Goal: Book appointment/travel/reservation

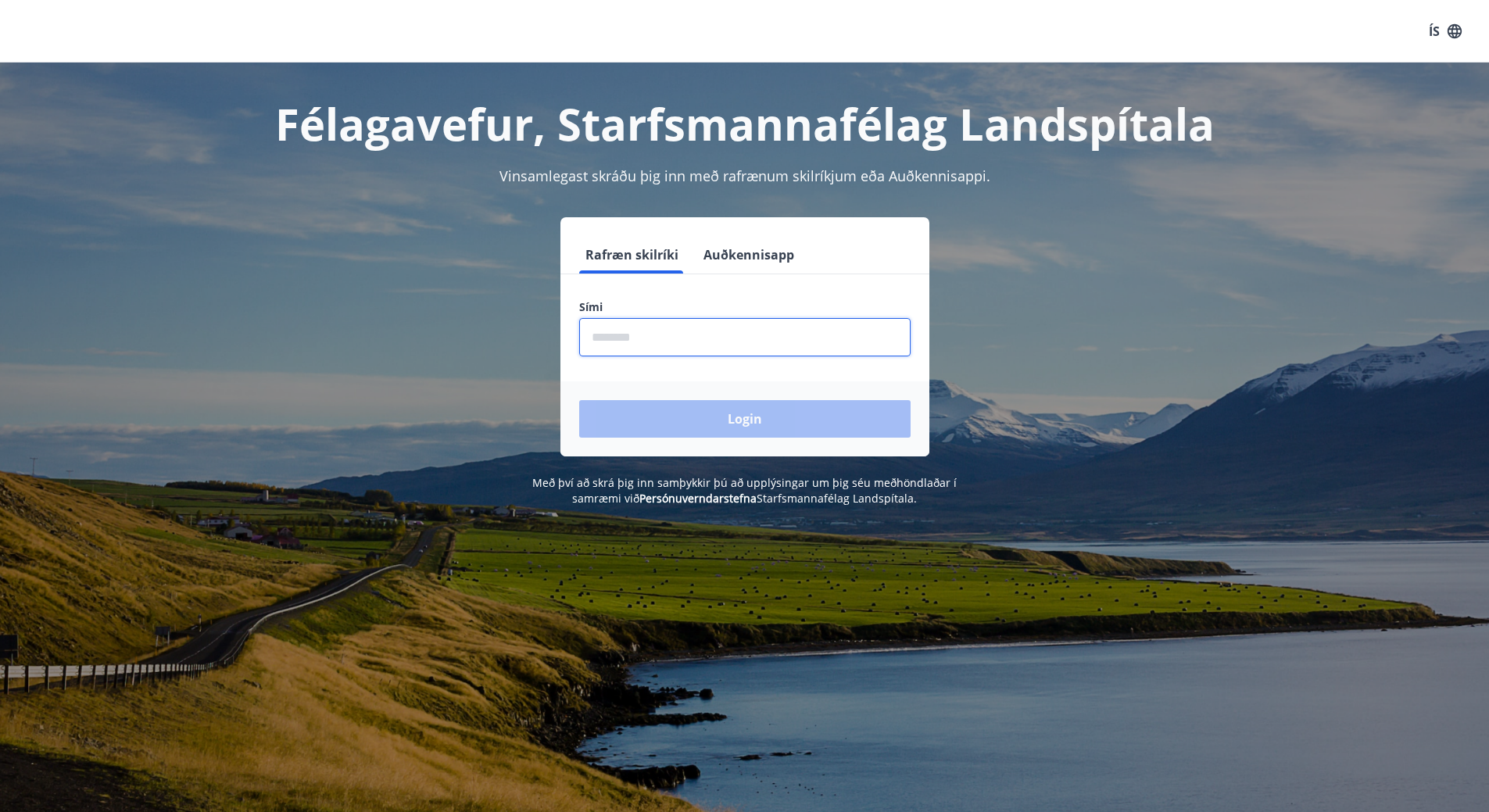
click at [726, 355] on input "phone" at bounding box center [745, 337] width 331 height 38
type input "********"
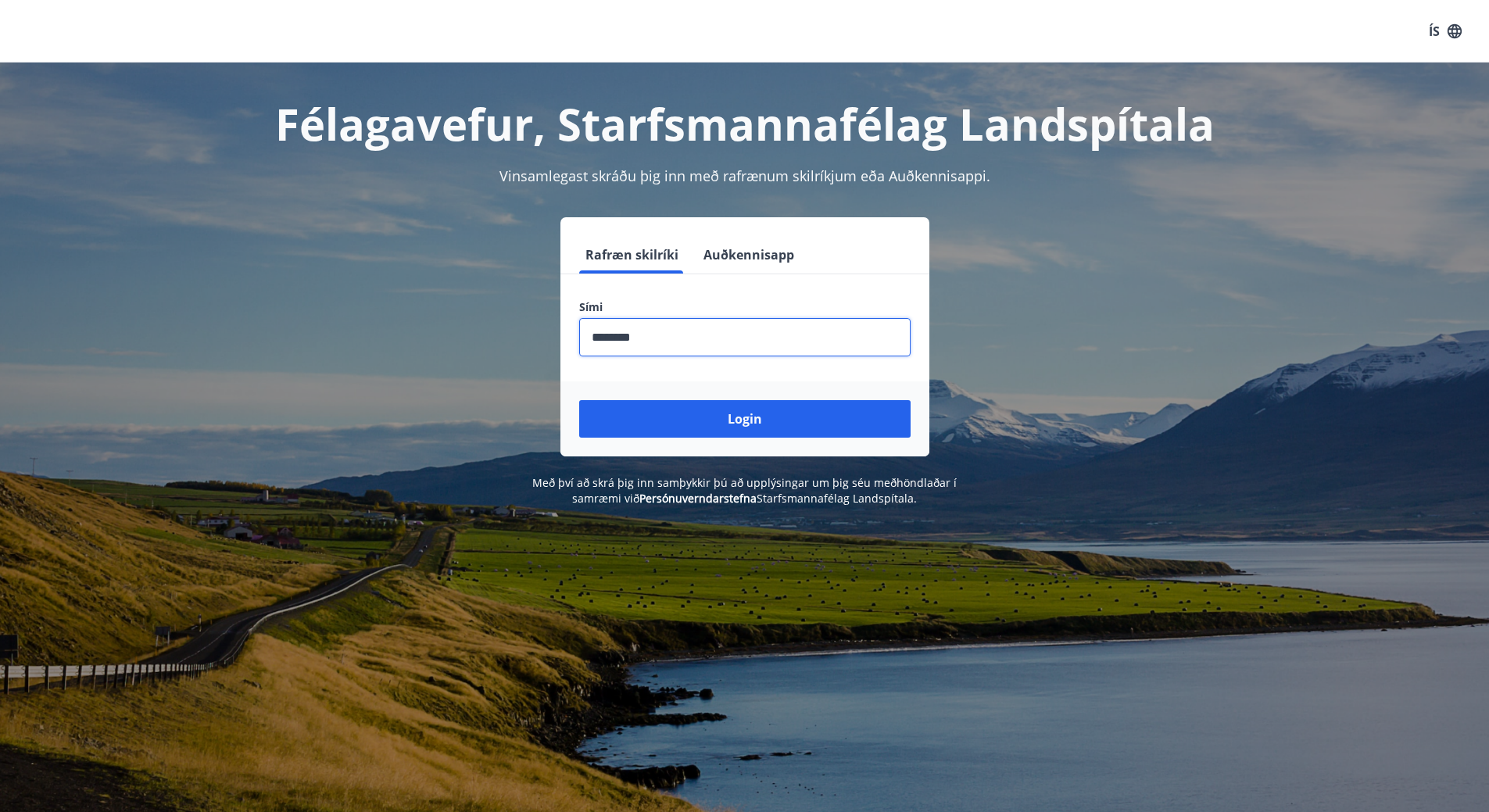
click at [580, 400] on button "Login" at bounding box center [745, 419] width 331 height 37
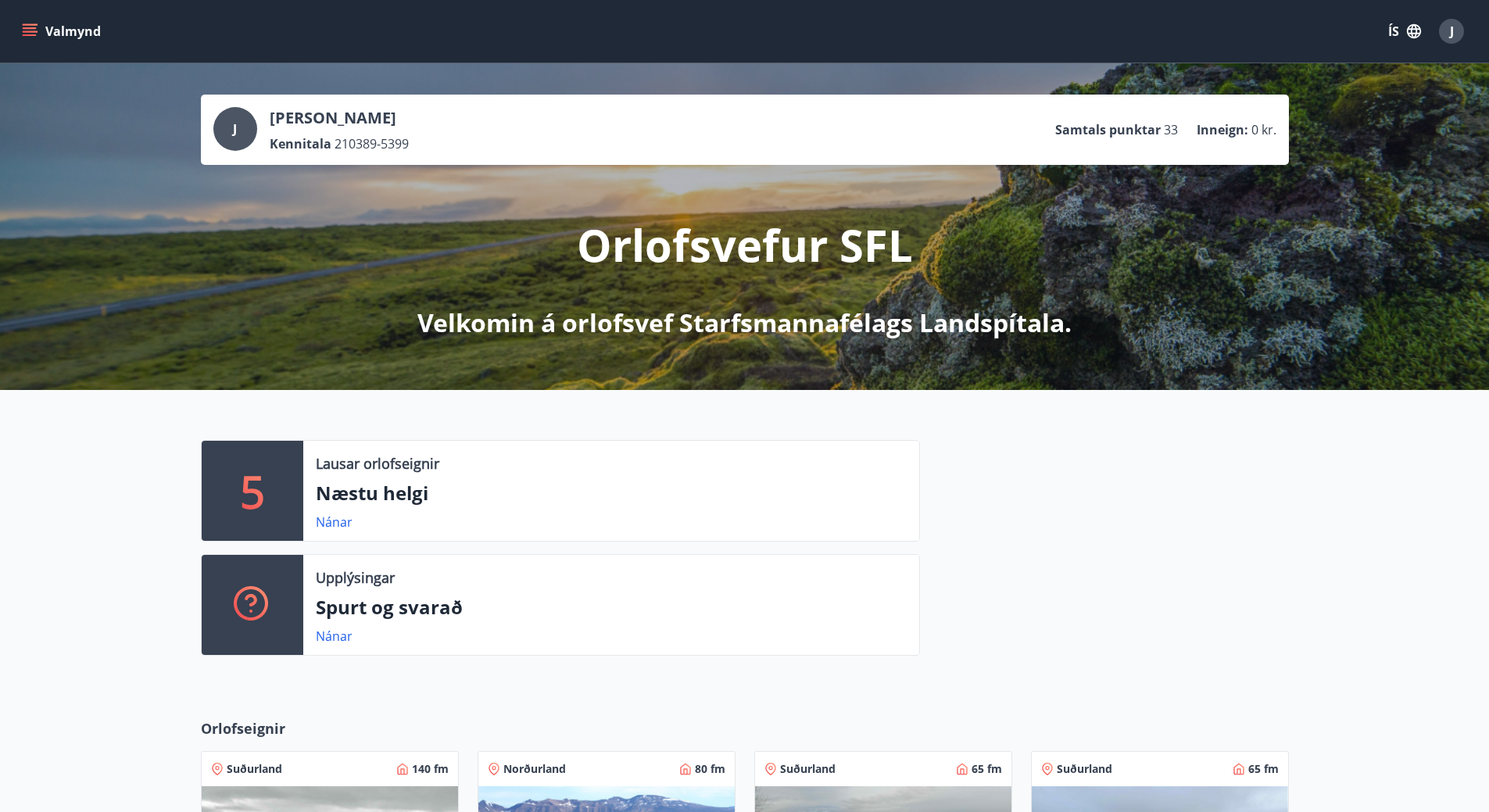
drag, startPoint x: 145, startPoint y: 568, endPoint x: 134, endPoint y: 555, distance: 17.0
click at [142, 564] on div "5 Lausar orlofseignir Næstu helgi Nánar Upplýsingar Spurt og svarað Nánar" at bounding box center [744, 541] width 1489 height 304
drag, startPoint x: 23, startPoint y: 26, endPoint x: 0, endPoint y: 31, distance: 23.5
click at [21, 26] on button "Valmynd" at bounding box center [63, 31] width 88 height 29
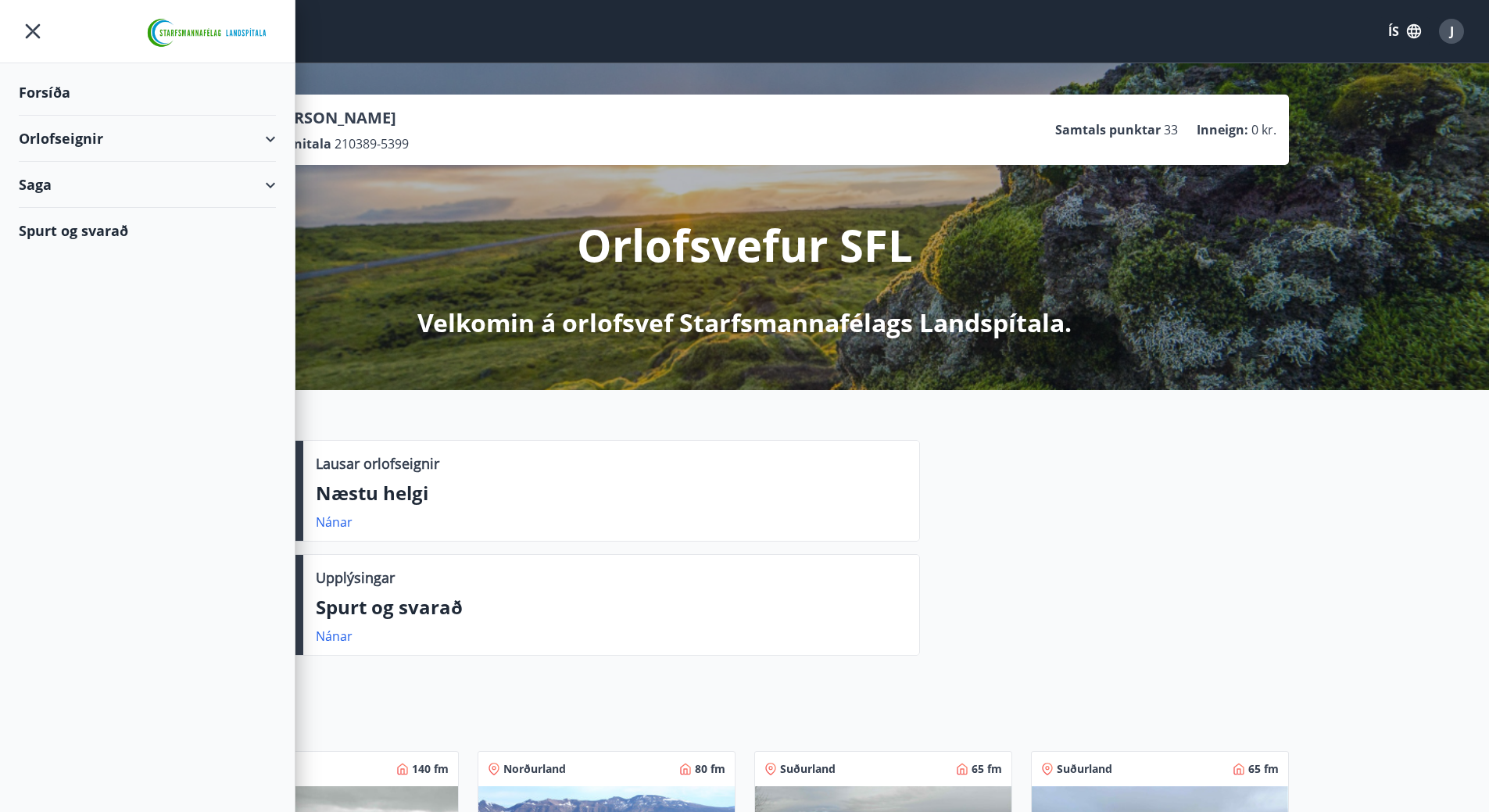
click at [266, 145] on div "Orlofseignir" at bounding box center [147, 138] width 257 height 46
click at [58, 178] on div "Framboð" at bounding box center [147, 178] width 232 height 33
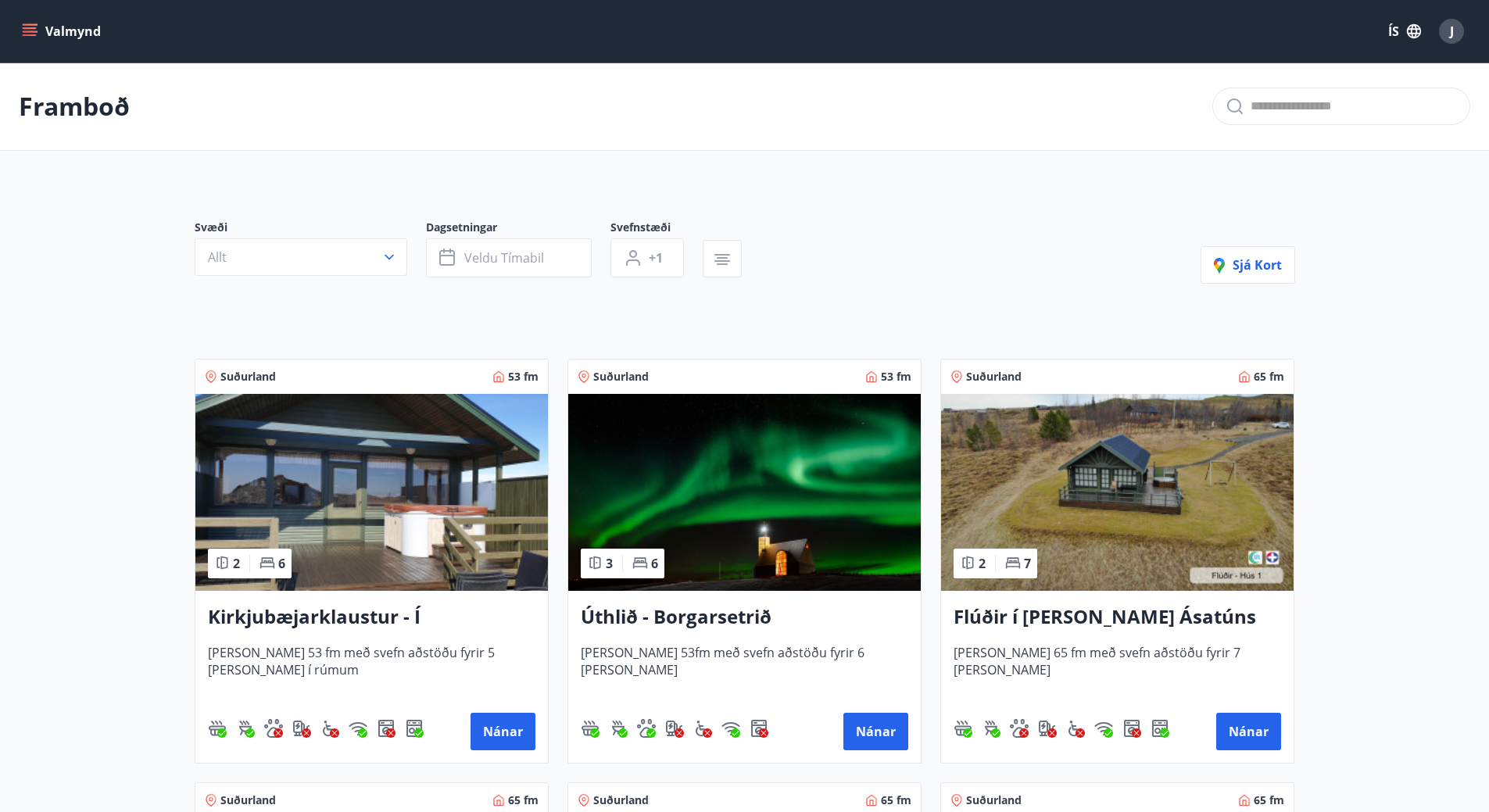
click at [35, 32] on icon "menu" at bounding box center [31, 31] width 17 height 2
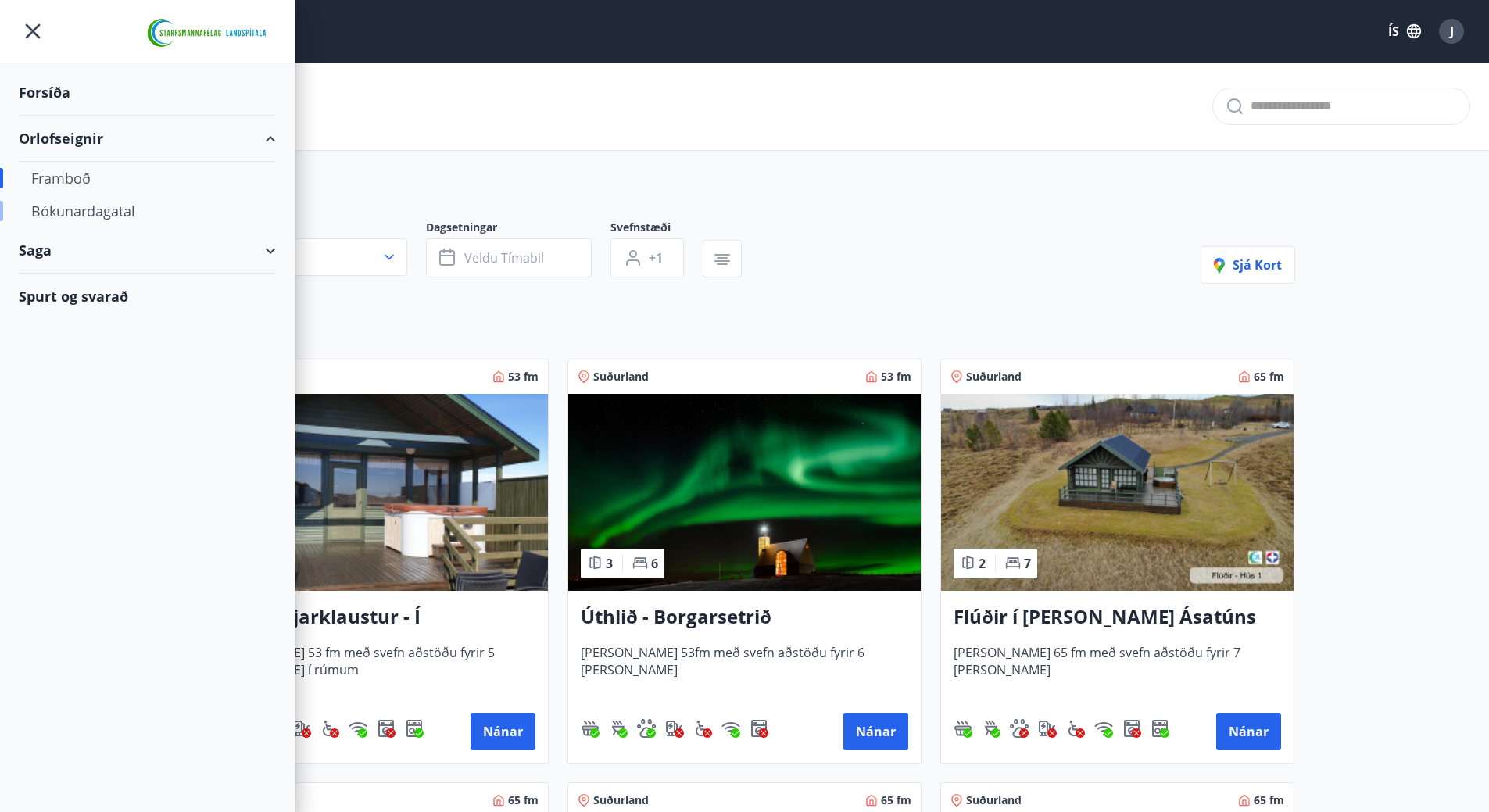
click at [119, 214] on div "Bókunardagatal" at bounding box center [147, 211] width 232 height 33
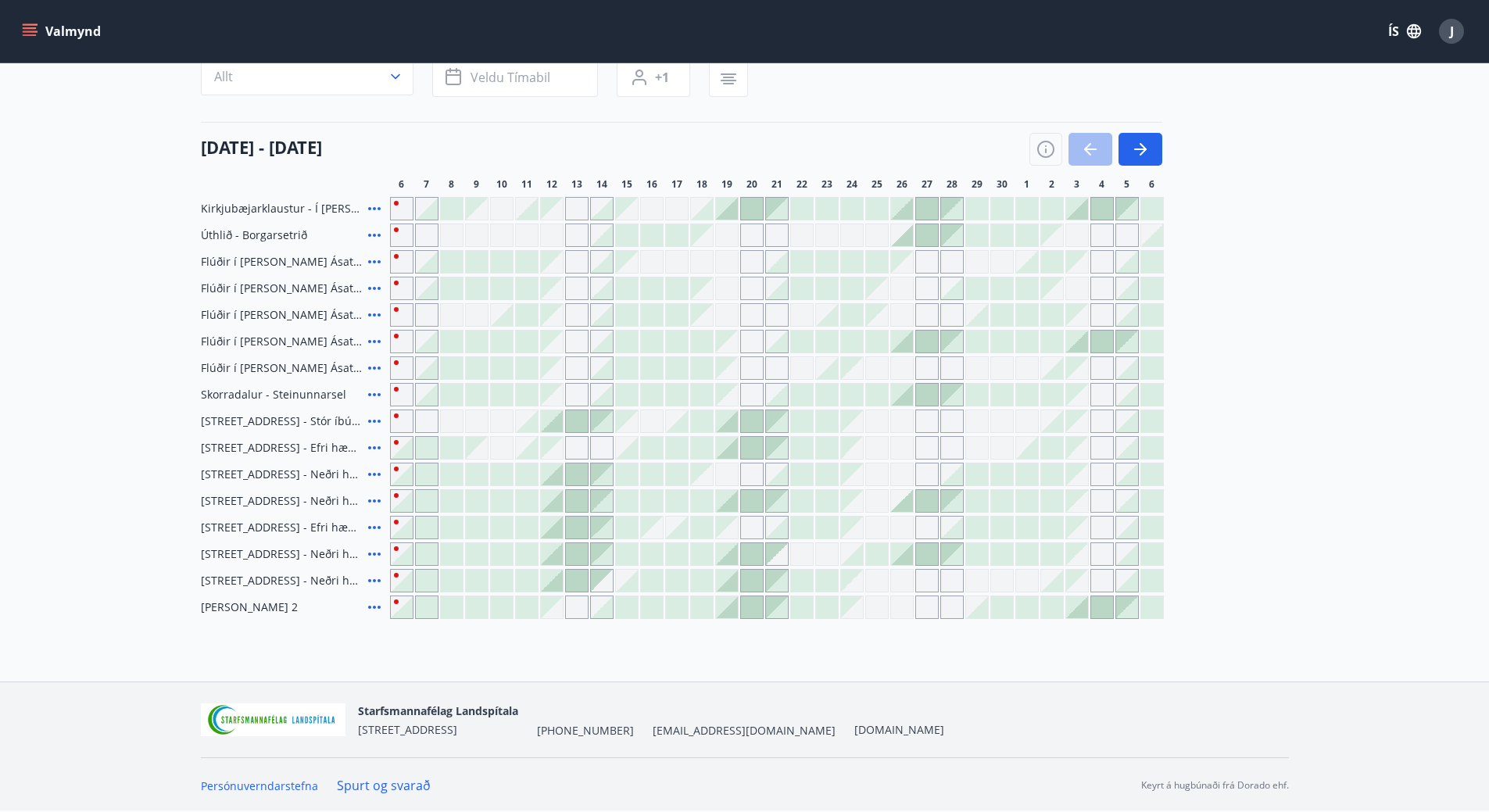
scroll to position [144, 0]
click at [1151, 150] on button "button" at bounding box center [1140, 149] width 44 height 33
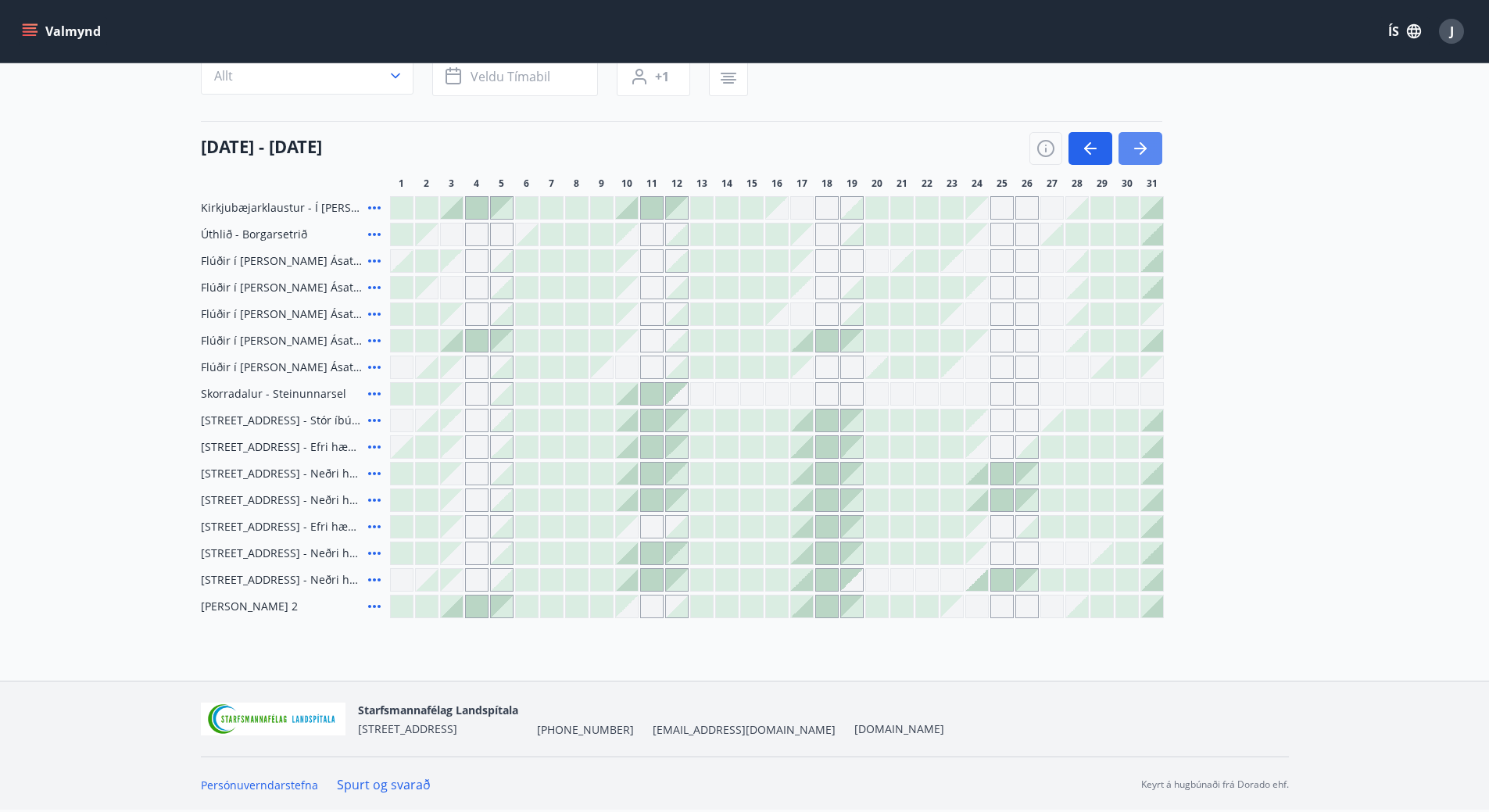
click at [1143, 150] on icon "button" at bounding box center [1144, 148] width 7 height 12
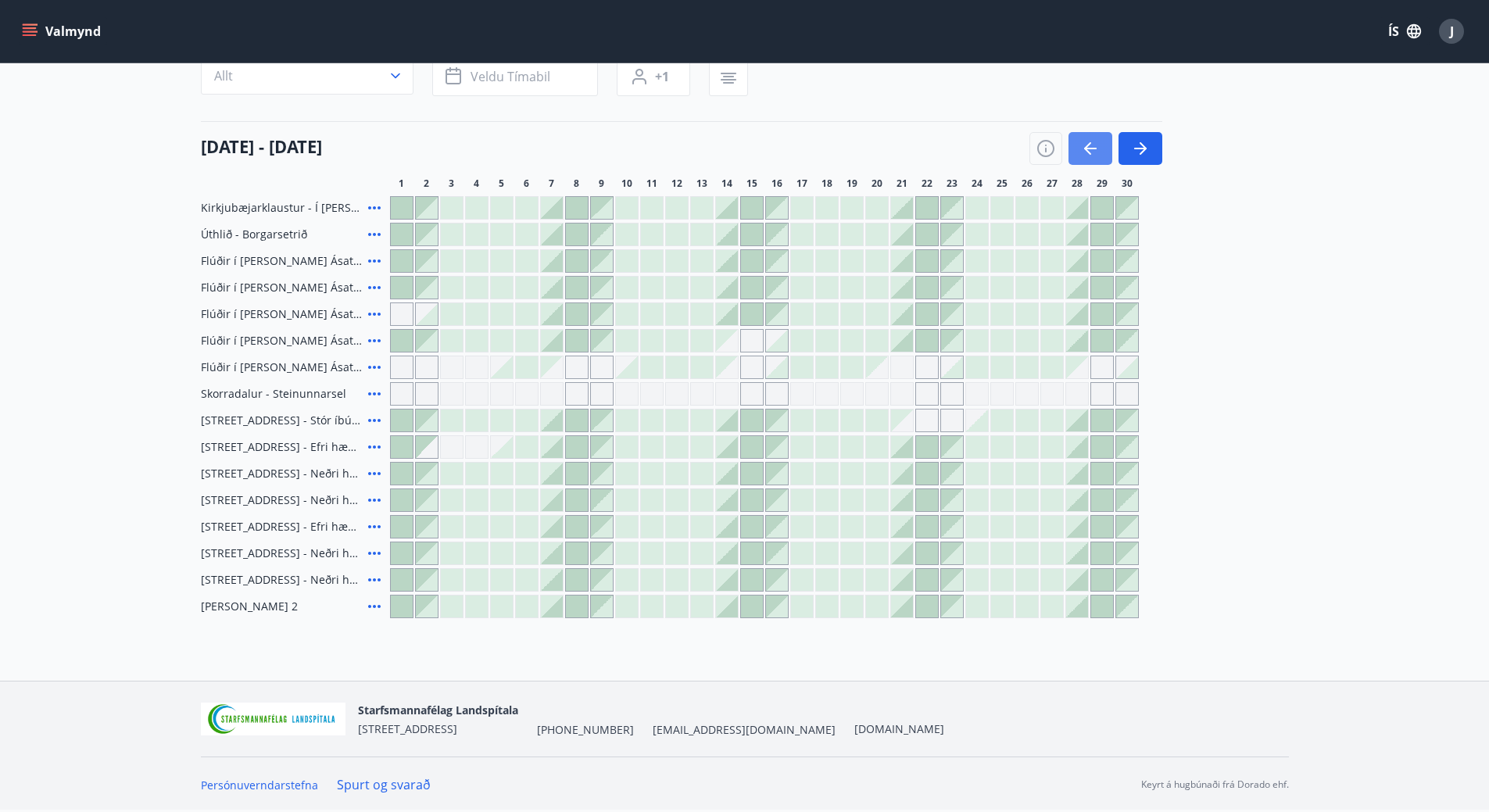
click at [1091, 158] on button "button" at bounding box center [1090, 149] width 44 height 33
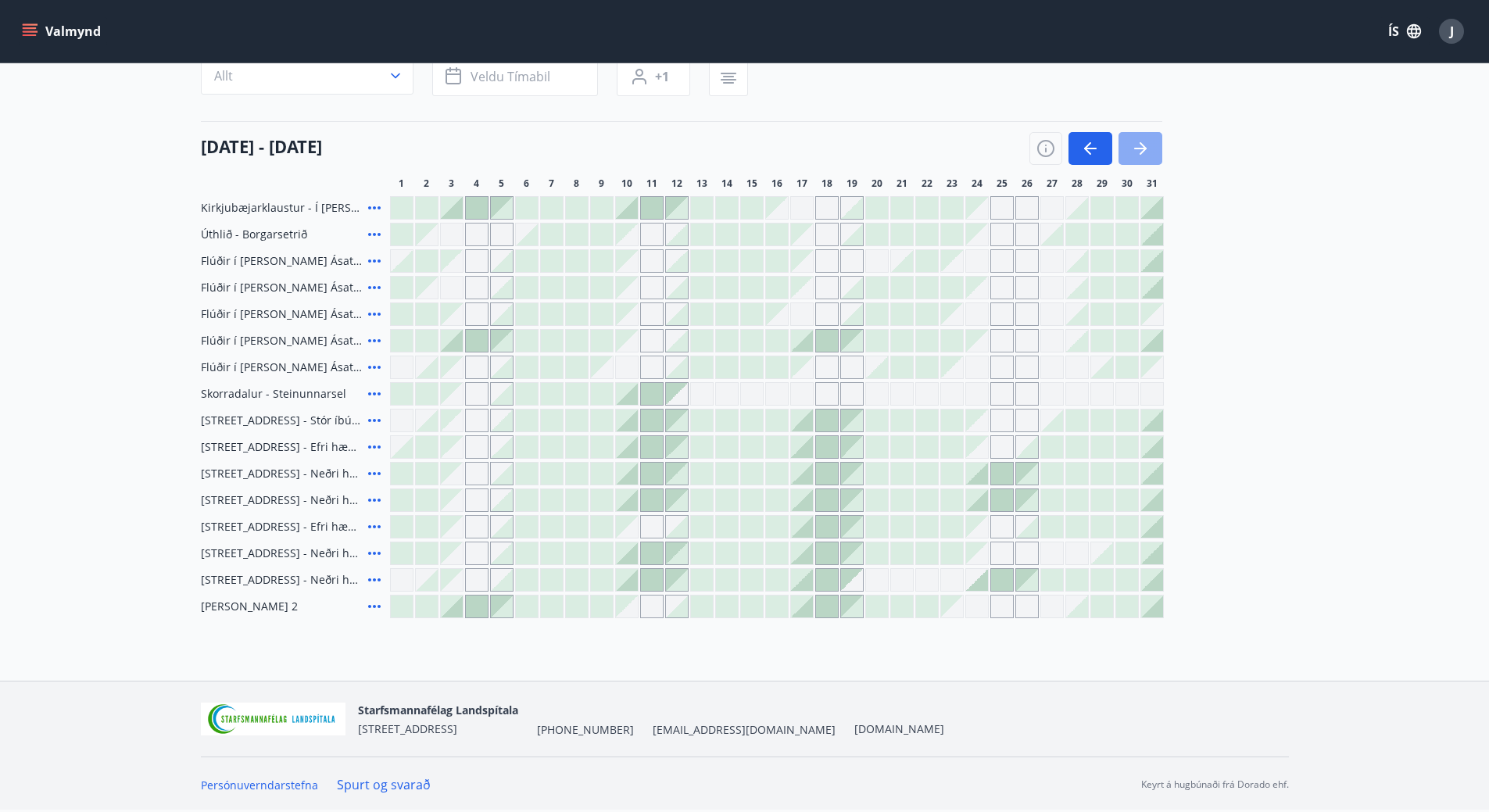
click at [1145, 156] on icon "button" at bounding box center [1141, 149] width 19 height 19
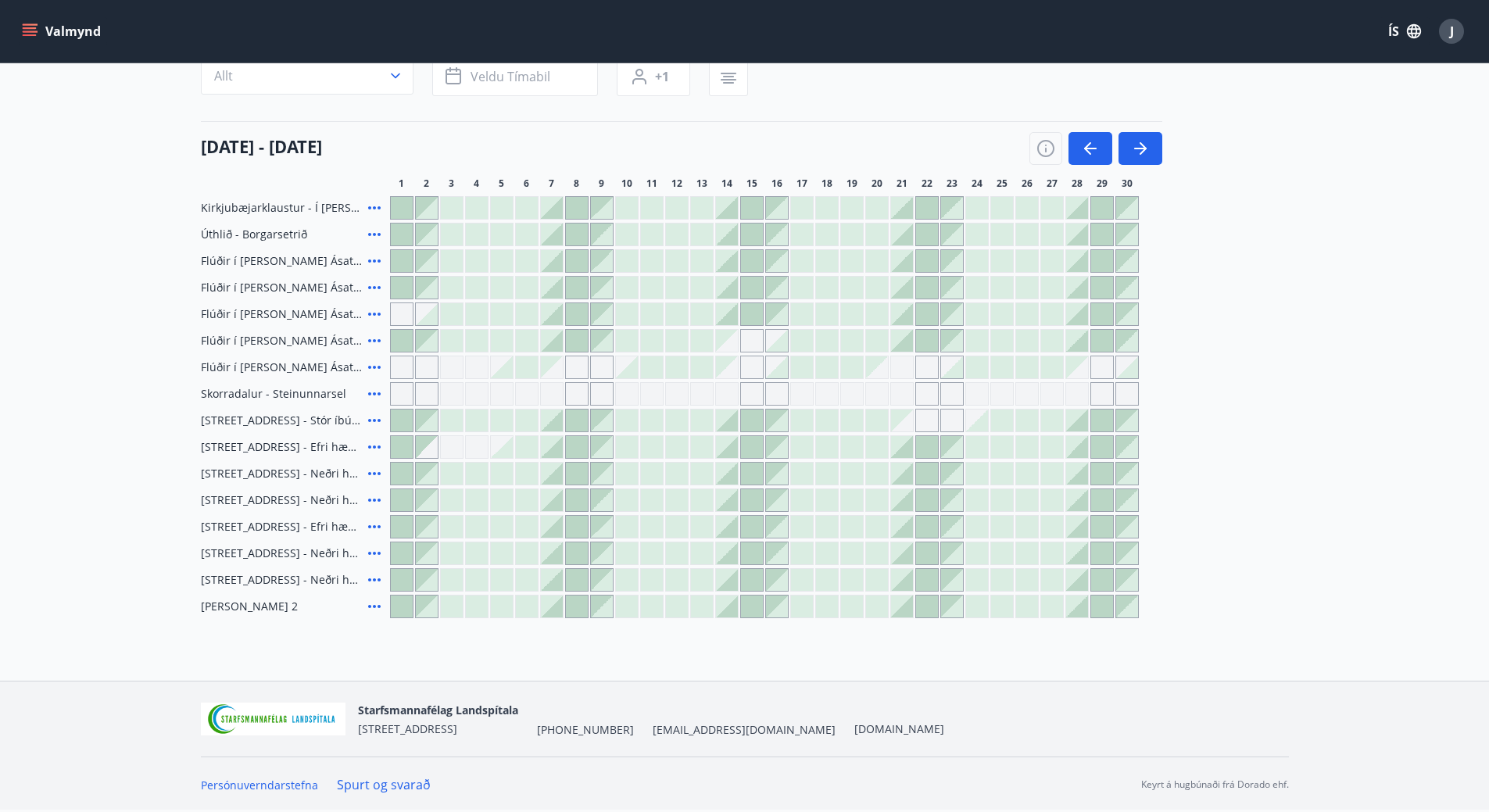
drag, startPoint x: 75, startPoint y: 29, endPoint x: 57, endPoint y: 36, distance: 19.3
click at [73, 29] on button "Valmynd" at bounding box center [63, 31] width 88 height 29
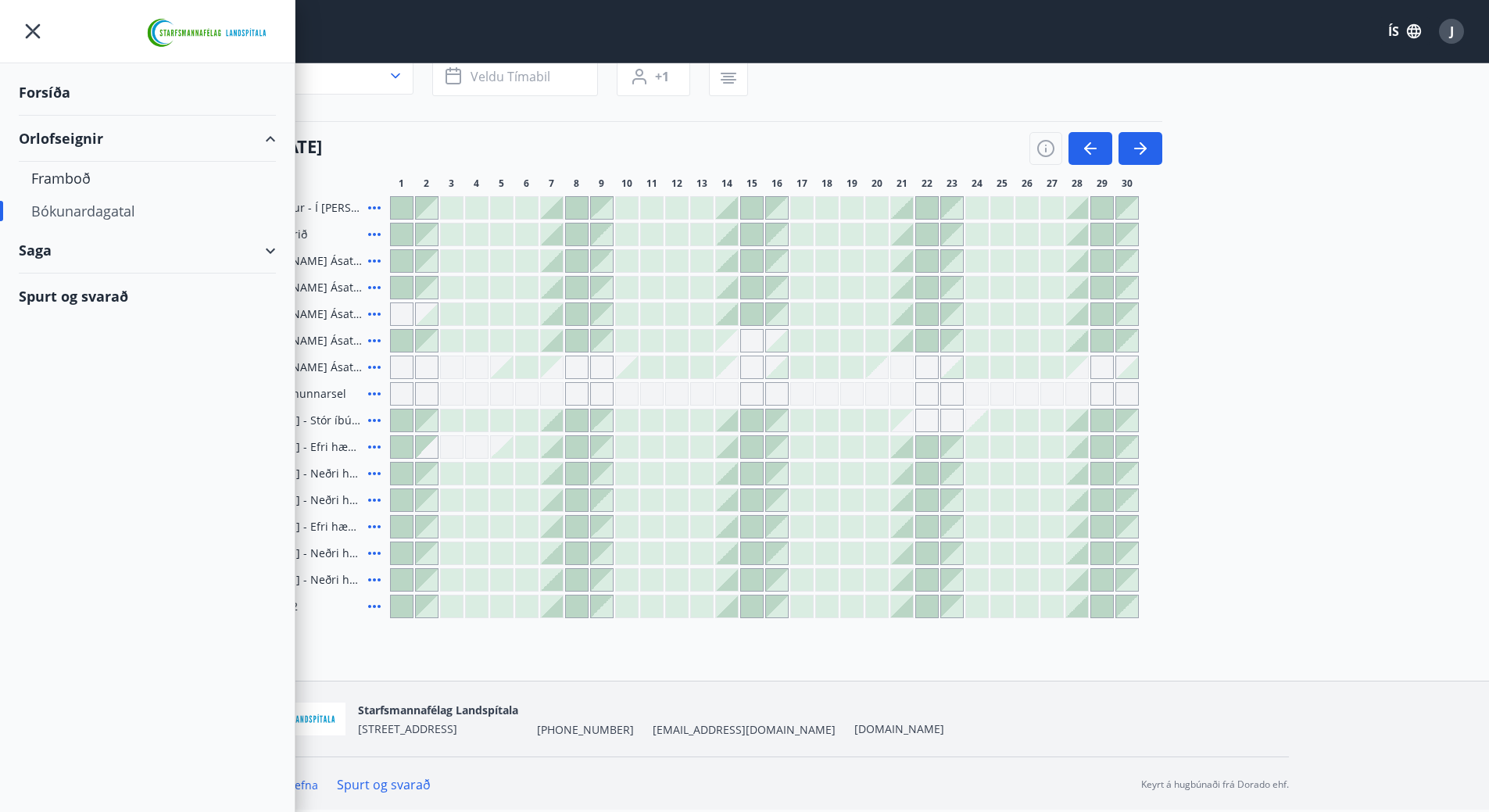
click at [57, 93] on div "Forsíða" at bounding box center [147, 92] width 257 height 46
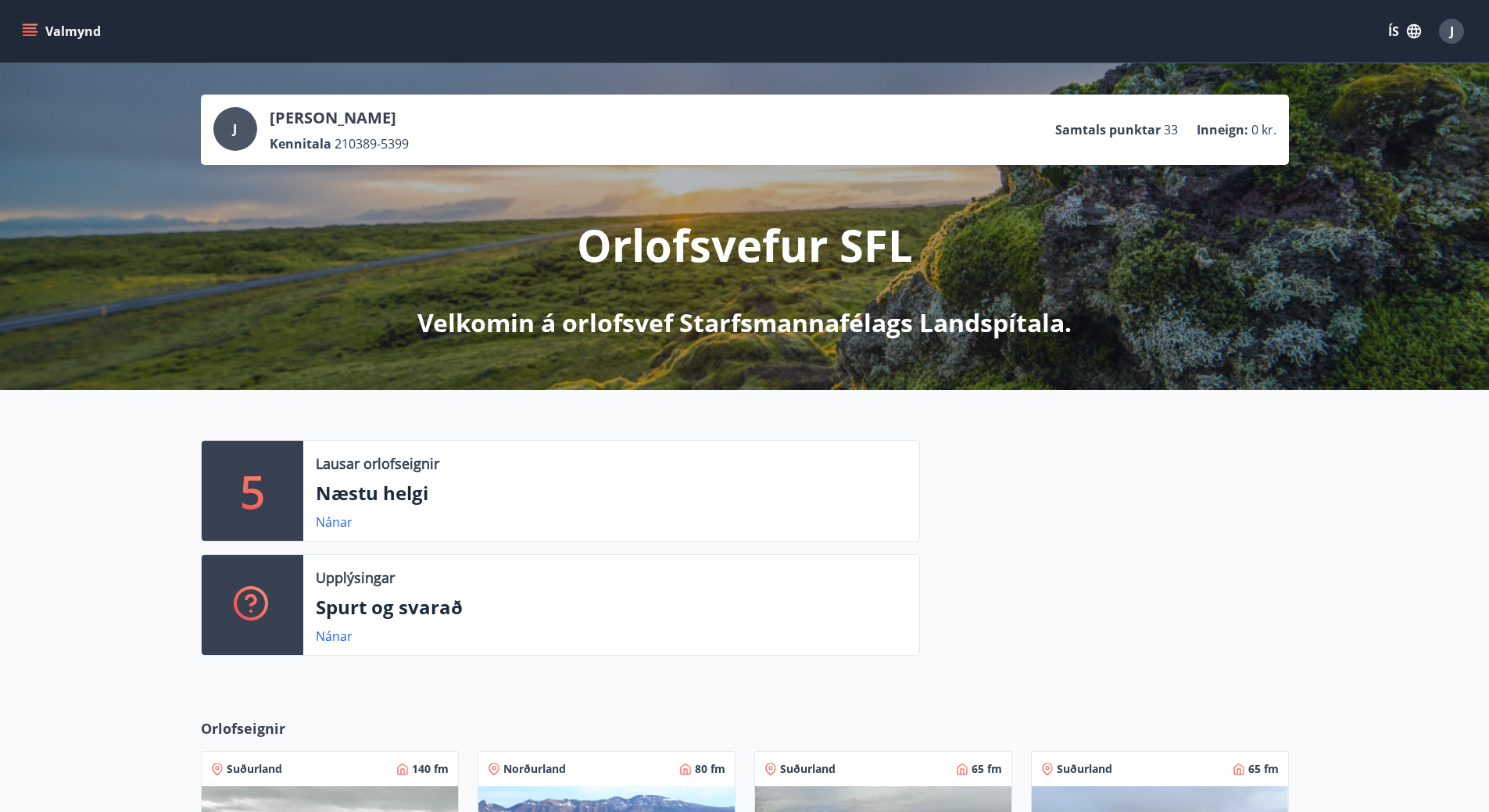
click at [36, 33] on icon "menu" at bounding box center [29, 31] width 16 height 16
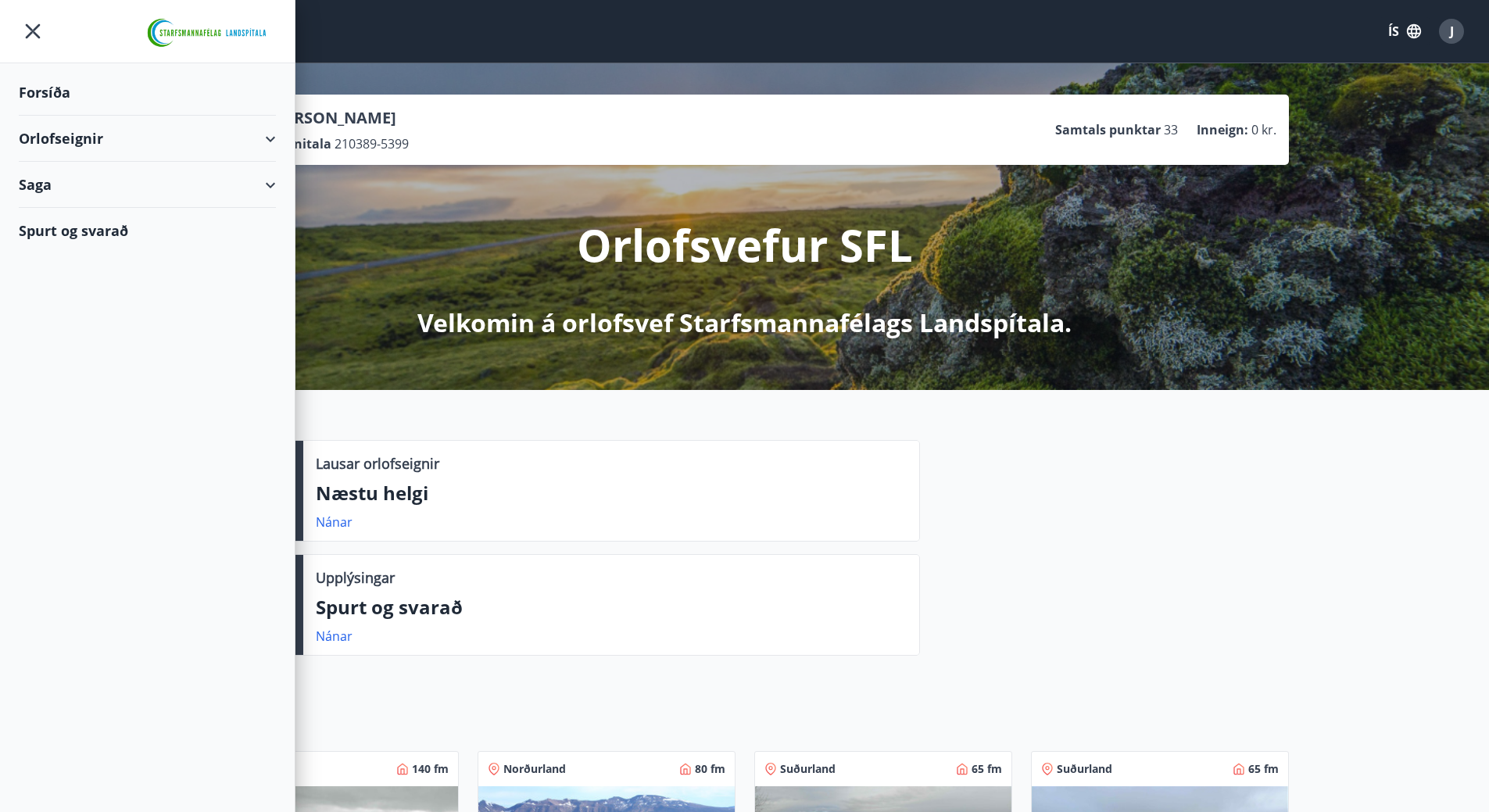
click at [275, 139] on div "Orlofseignir" at bounding box center [147, 138] width 257 height 46
click at [273, 137] on div "Orlofseignir" at bounding box center [147, 138] width 257 height 46
click at [1219, 564] on div at bounding box center [1105, 554] width 369 height 228
